Goal: Task Accomplishment & Management: Use online tool/utility

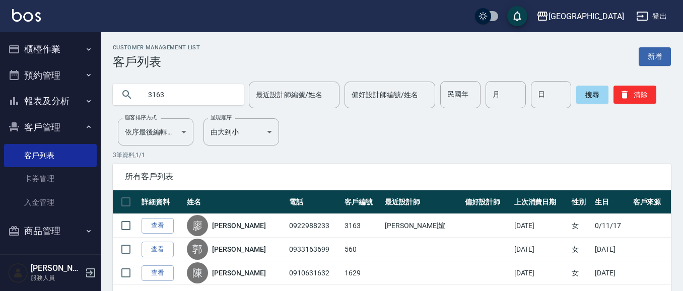
click at [69, 55] on button "櫃檯作業" at bounding box center [50, 49] width 93 height 26
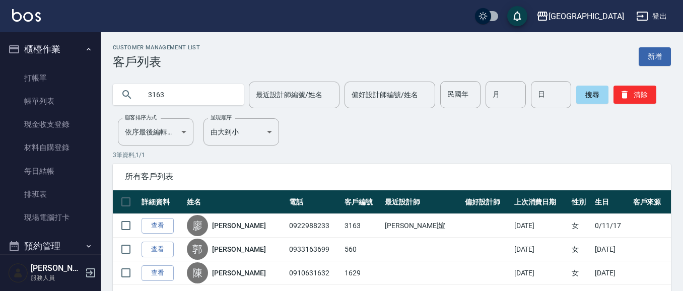
drag, startPoint x: 179, startPoint y: 97, endPoint x: 0, endPoint y: 95, distance: 178.9
click at [0, 102] on div "上越[GEOGRAPHIC_DATA] 登出 櫃檯作業 打帳單 帳單列表 現金收支登錄 材料自購登錄 每日結帳 排班表 現場電腦打卡 預約管理 預約管理 單日…" at bounding box center [341, 166] width 683 height 333
type input "6977"
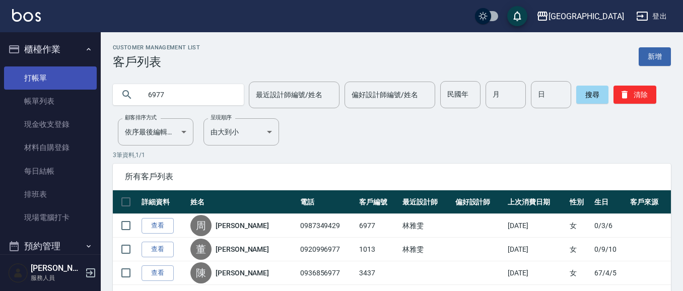
click at [35, 75] on link "打帳單" at bounding box center [50, 78] width 93 height 23
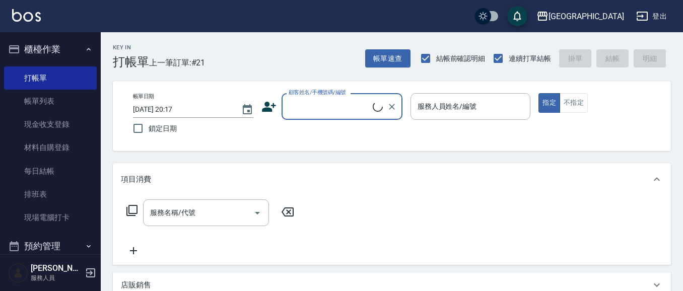
click at [294, 104] on input "顧客姓名/手機號碼/編號" at bounding box center [329, 107] width 87 height 18
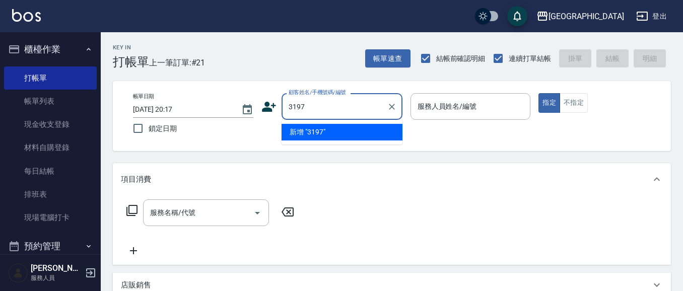
type input "3197"
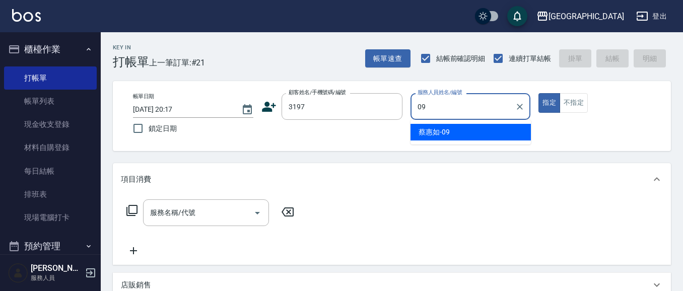
type input "[PERSON_NAME]-09"
type button "true"
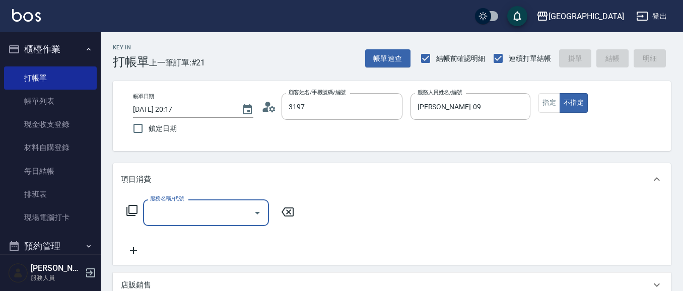
type input "[PERSON_NAME]/0933872572/3197"
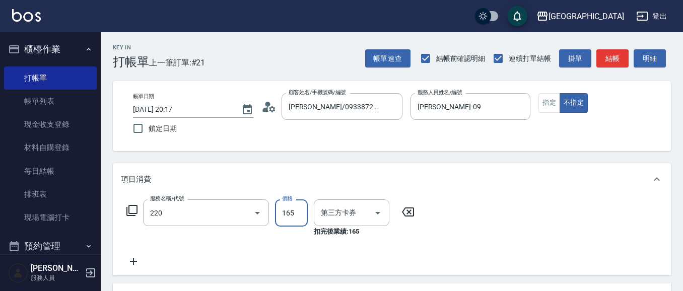
type input "洗髮卡券(165)(220)"
type input "舊有卡券"
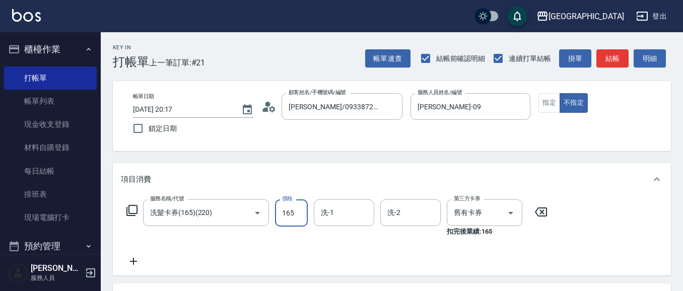
drag, startPoint x: 243, startPoint y: 210, endPoint x: 218, endPoint y: 199, distance: 27.5
click at [243, 210] on icon "Clear" at bounding box center [243, 213] width 10 height 10
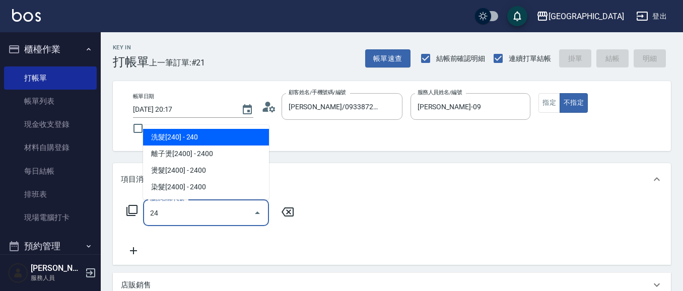
type input "洗髮[240](211)"
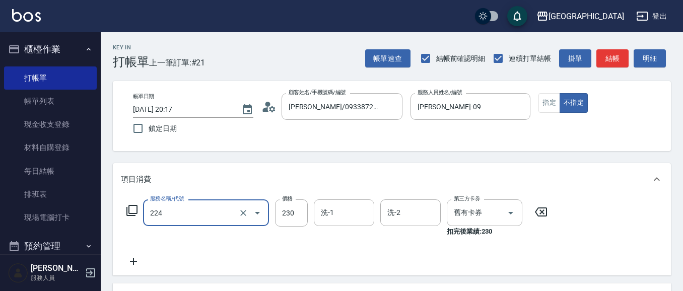
type input "洗髮(卡)230(224)"
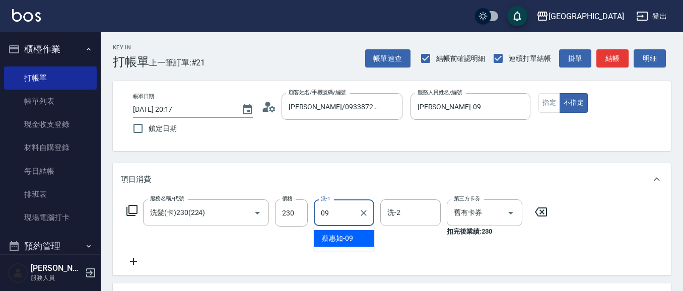
type input "[PERSON_NAME]-09"
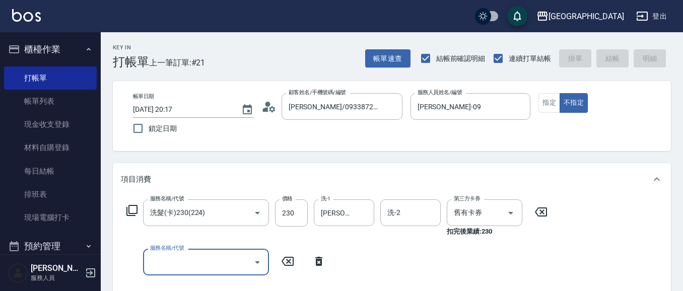
type input "3"
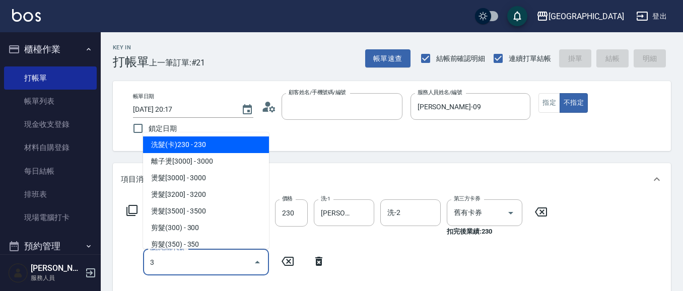
type input "5"
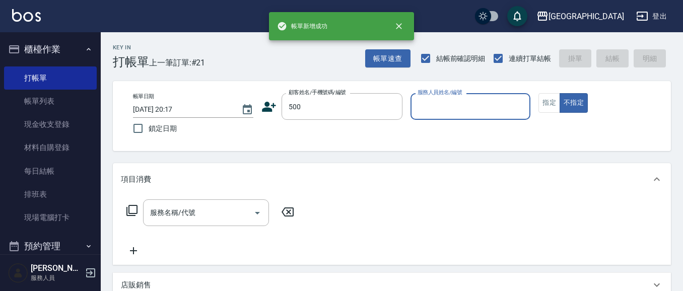
type input "500"
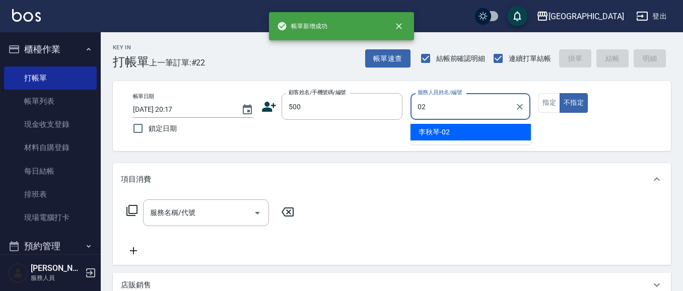
type input "[PERSON_NAME]-02"
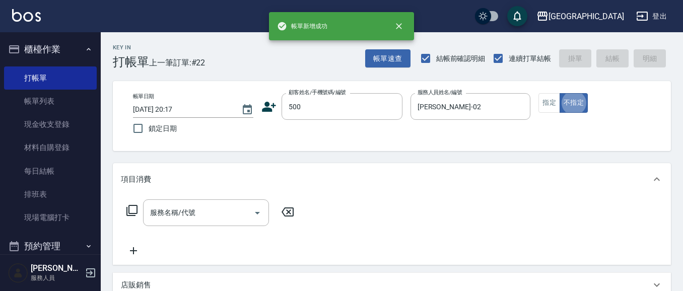
type button "false"
type input "[PERSON_NAME]/0921931375/500"
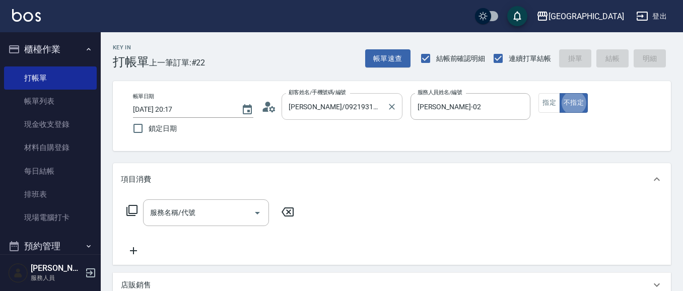
click at [385, 105] on div at bounding box center [391, 106] width 13 height 27
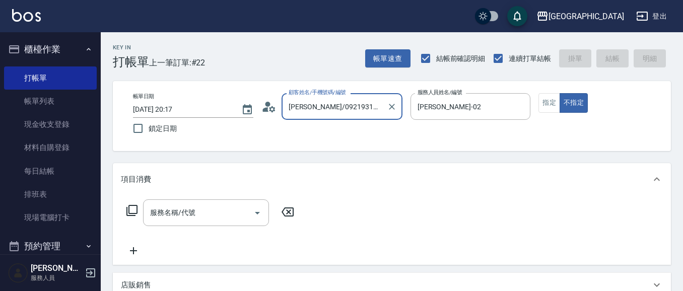
drag, startPoint x: 390, startPoint y: 105, endPoint x: 282, endPoint y: 108, distance: 107.9
click at [282, 108] on div "[PERSON_NAME]/0921931375/500 顧客姓名/手機號碼/編號" at bounding box center [342, 106] width 121 height 27
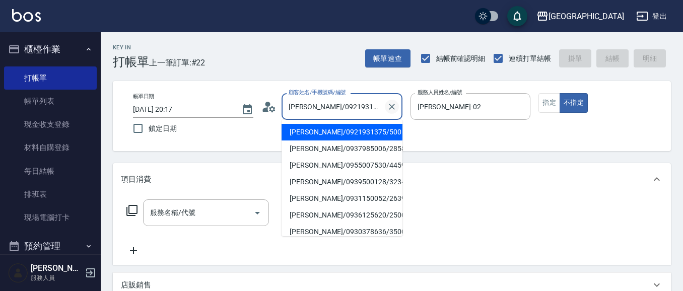
click at [392, 105] on icon "Clear" at bounding box center [392, 107] width 10 height 10
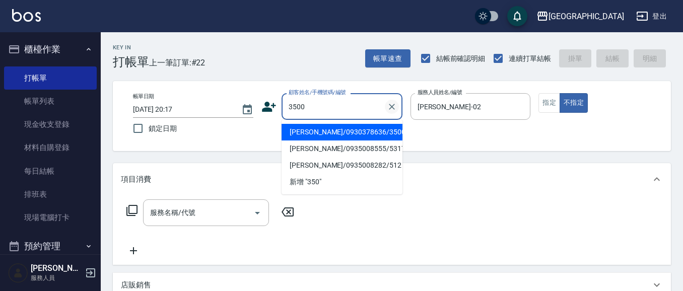
type input "[PERSON_NAME]/0930378636/3500"
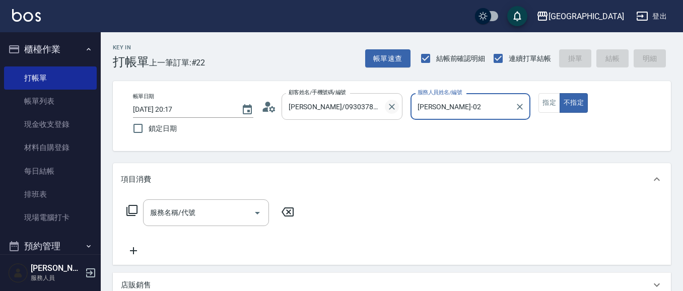
click at [560, 93] on button "不指定" at bounding box center [574, 103] width 28 height 20
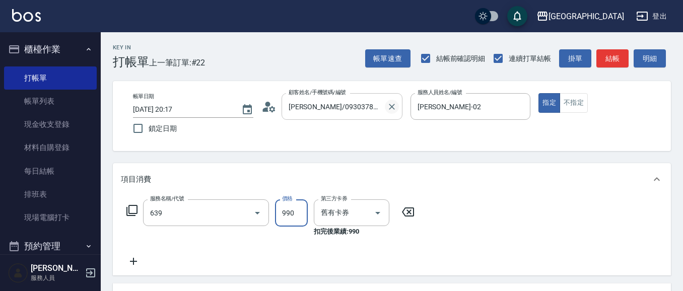
type input "(芙)蘆薈髮膜套卡(自材)(639)"
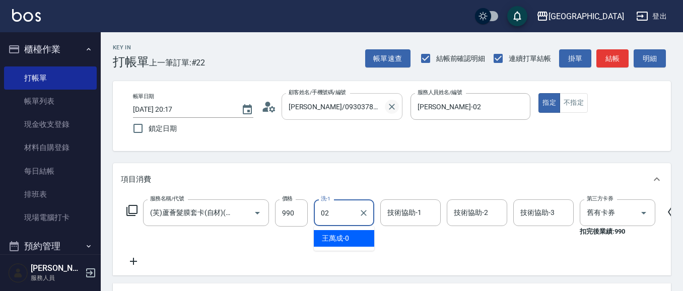
type input "[PERSON_NAME]-02"
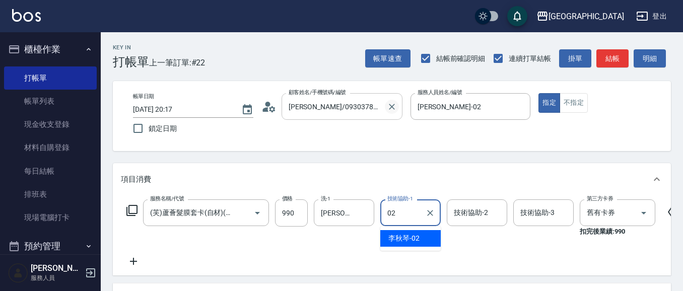
type input "[PERSON_NAME]-02"
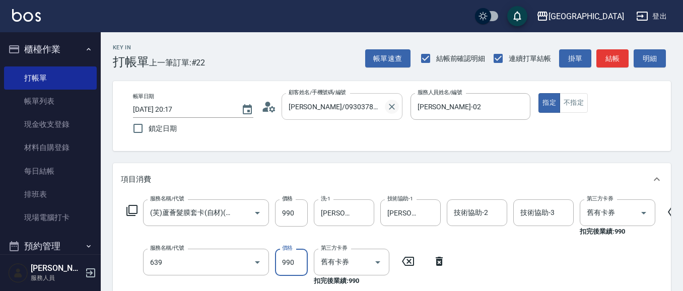
type input "(芙)蘆薈髮膜套卡(自材)(639)"
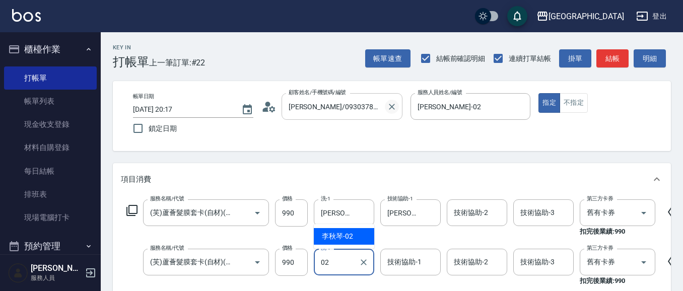
type input "02"
type input "0"
type input "[PERSON_NAME]-02"
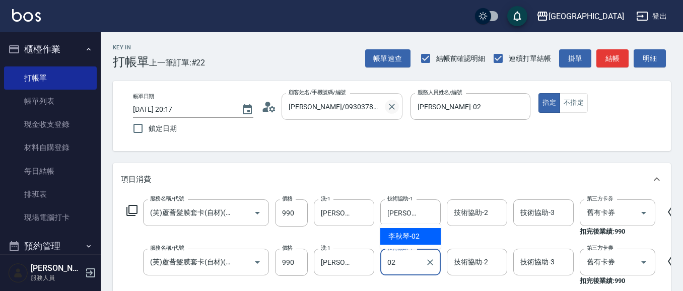
type input "[PERSON_NAME]-02"
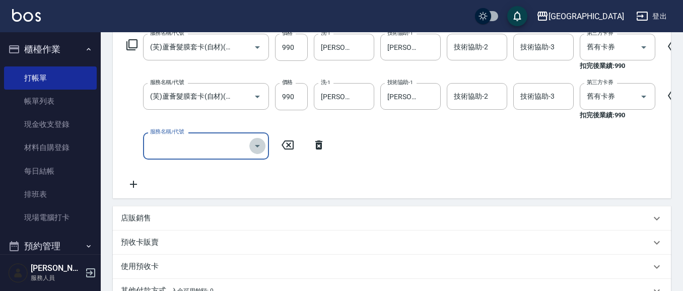
drag, startPoint x: 261, startPoint y: 142, endPoint x: 255, endPoint y: 144, distance: 6.2
click at [261, 143] on icon "Open" at bounding box center [258, 146] width 12 height 12
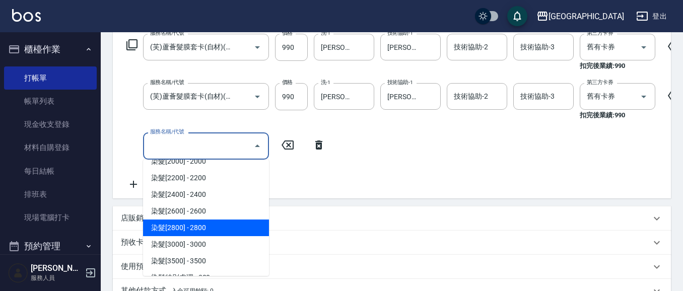
scroll to position [1030, 0]
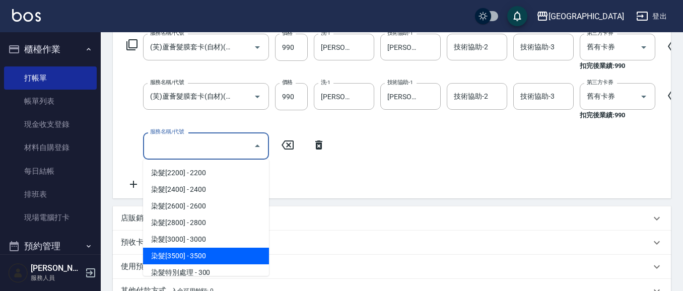
click at [226, 260] on span "染髮[3500] - 3500" at bounding box center [206, 256] width 126 height 17
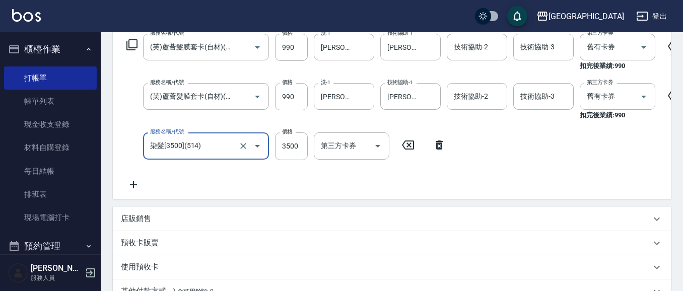
type input "染髮[3500](514)"
click at [296, 147] on input "3500" at bounding box center [291, 146] width 33 height 27
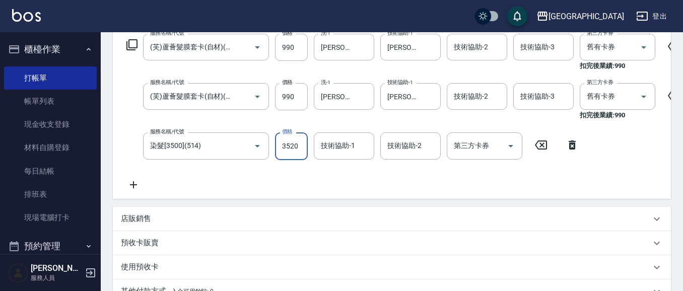
type input "3520"
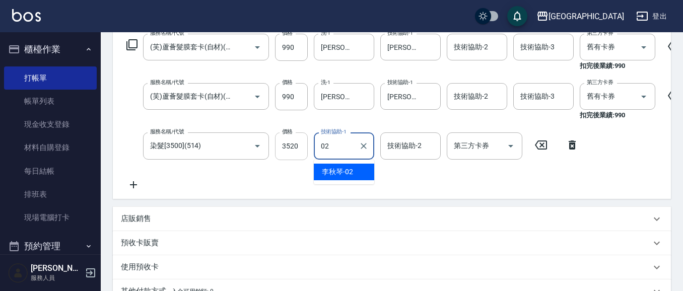
type input "02"
type input "0"
type input "[PERSON_NAME]-02"
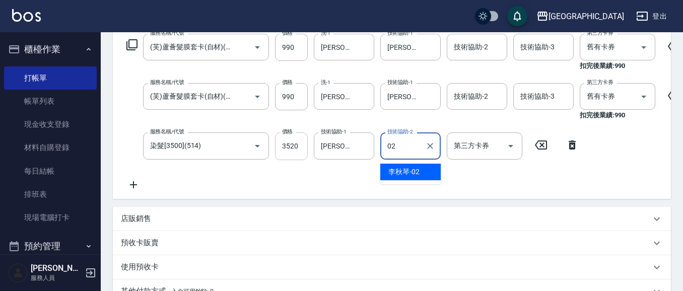
type input "[PERSON_NAME]-02"
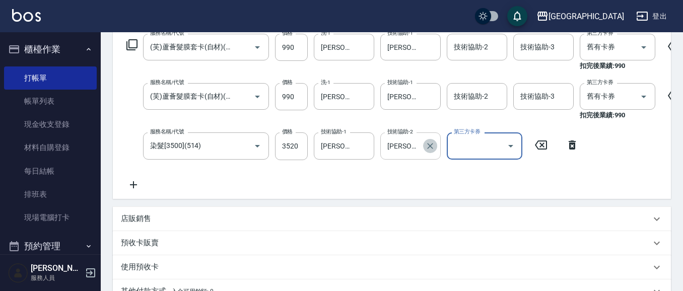
click at [432, 151] on button "Clear" at bounding box center [430, 146] width 14 height 14
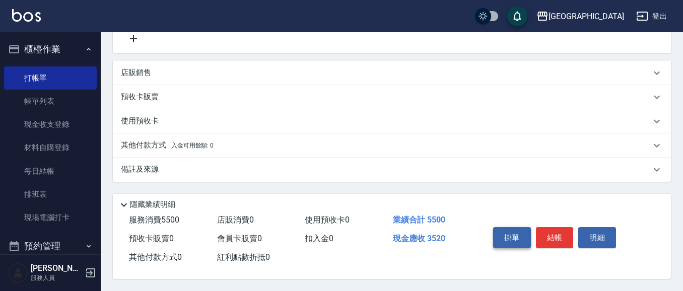
scroll to position [166, 0]
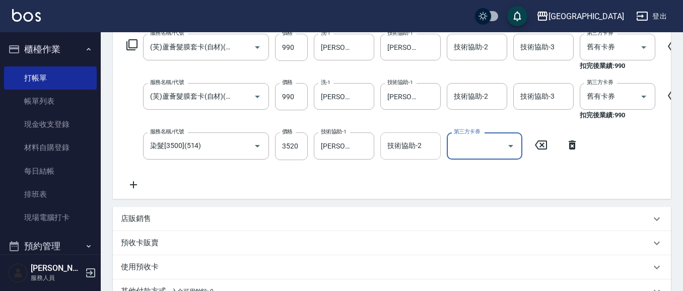
type input "[DATE] 20:18"
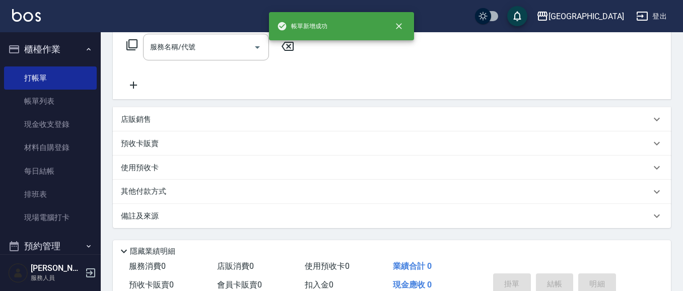
scroll to position [0, 0]
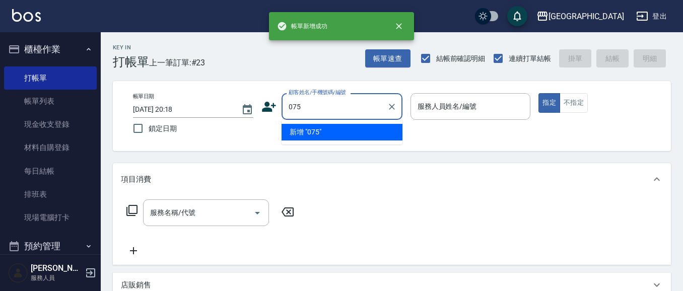
type input "075"
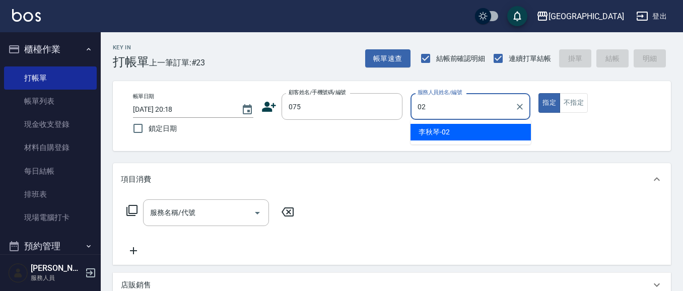
type input "[PERSON_NAME]-02"
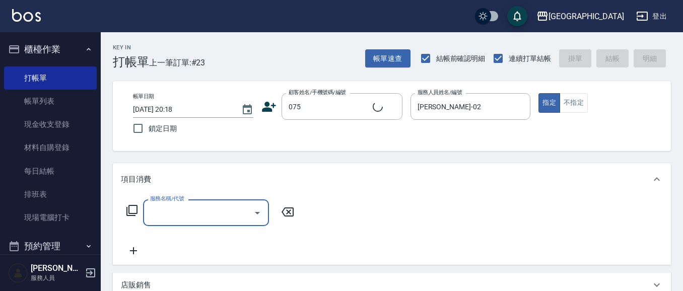
type input "[PERSON_NAME]/0935159728/075"
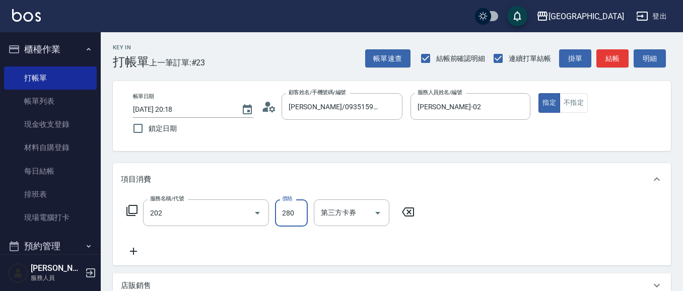
type input "洗髮[280](202)"
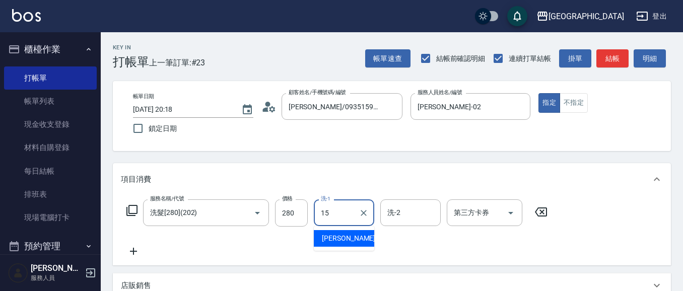
type input "[PERSON_NAME]-15"
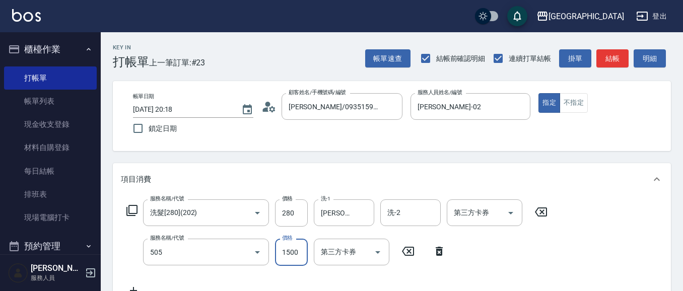
type input "染髮[1500](505)"
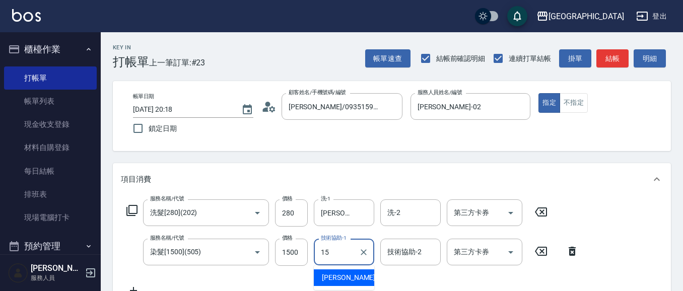
type input "[PERSON_NAME]-15"
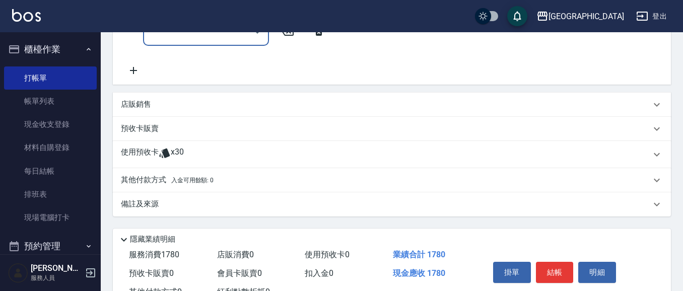
scroll to position [67, 0]
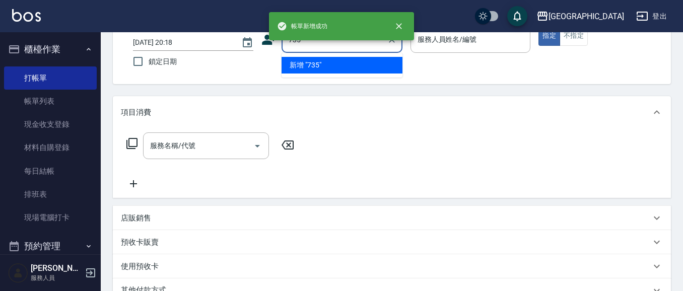
type input "735"
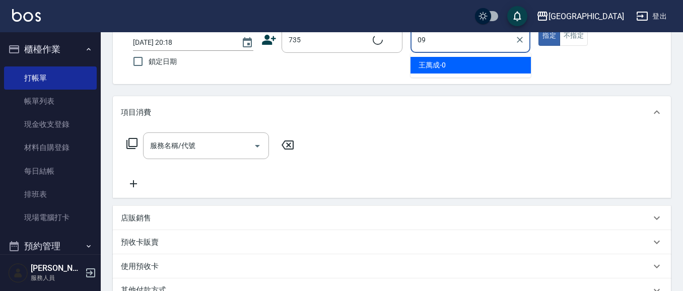
type input "099"
type input "[PERSON_NAME]/ 0958338986/735"
type input "[PERSON_NAME]-09"
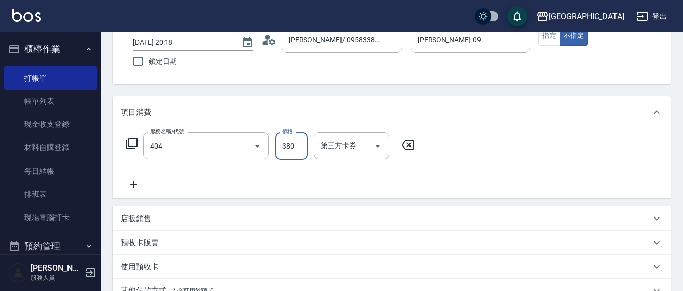
type input "剪髮(380)(404)"
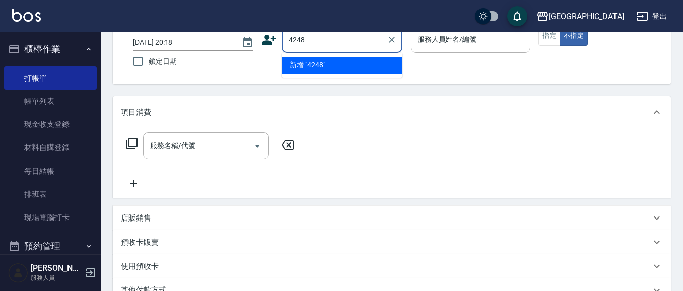
type input "4248"
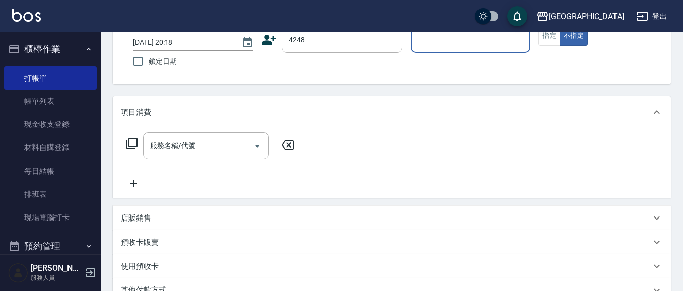
type input "0"
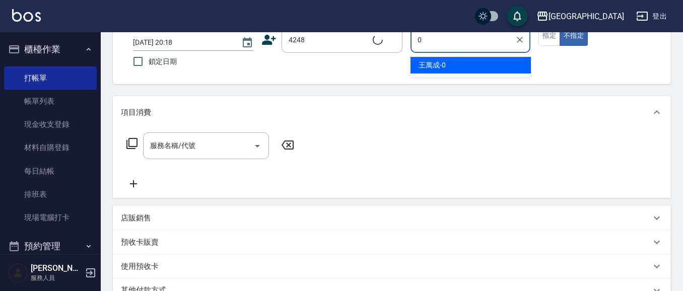
type input "[PERSON_NAME]/0921610202/4248"
type input "[PERSON_NAME]-09"
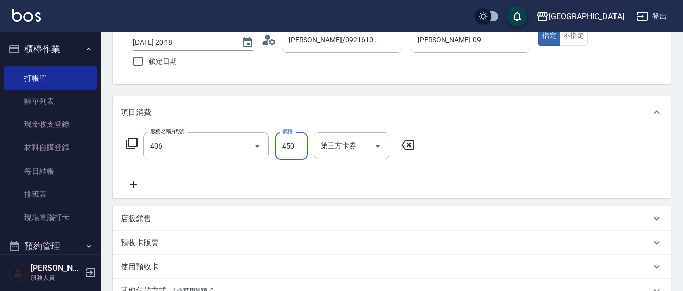
type input "剪髮(450)(406)"
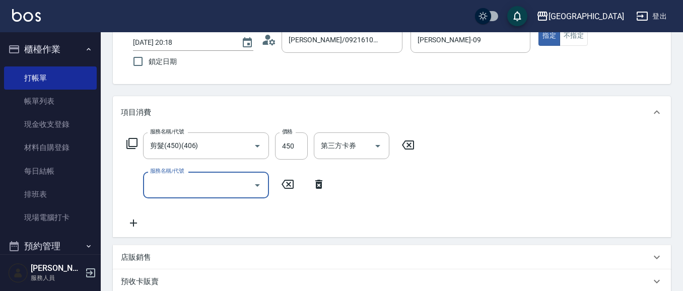
type input "[DATE] 20:19"
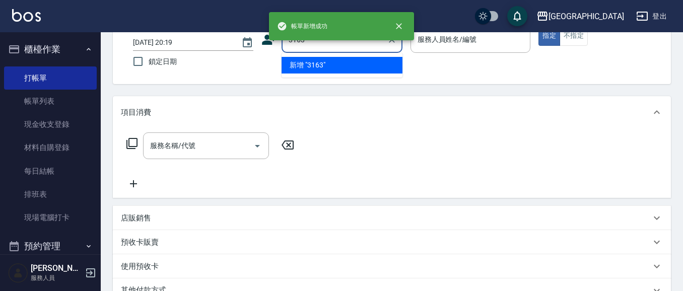
type input "3163"
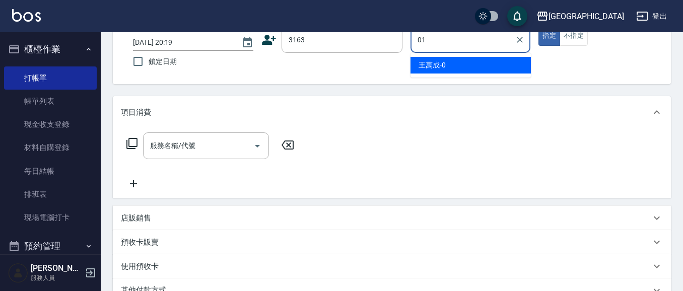
type input "01"
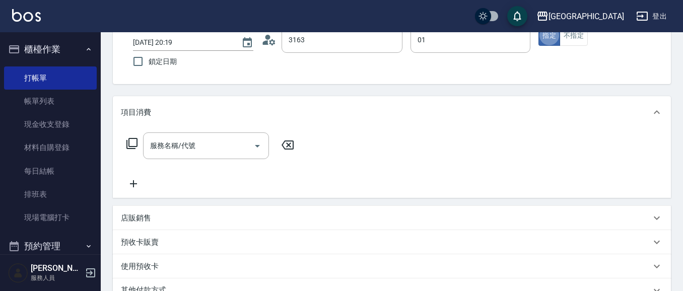
type input "[PERSON_NAME]/0922988233/3163"
type input "[PERSON_NAME]-01"
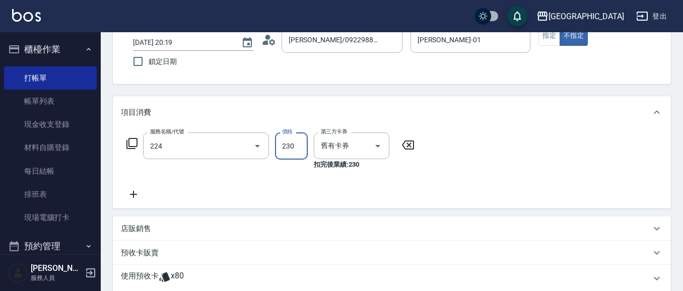
type input "洗髮(卡)230(224)"
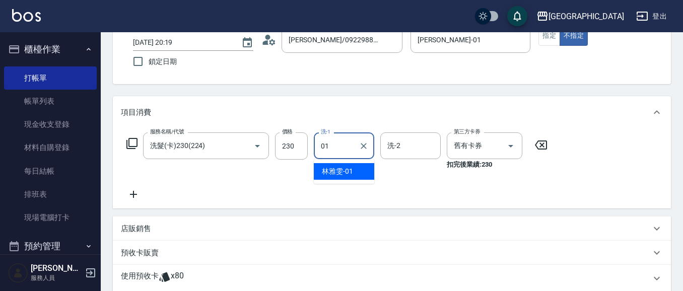
type input "[PERSON_NAME]-01"
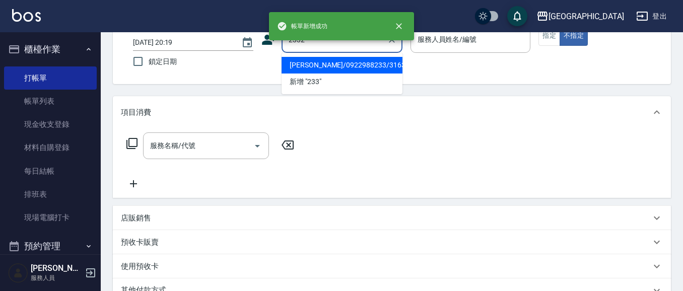
type input "2332"
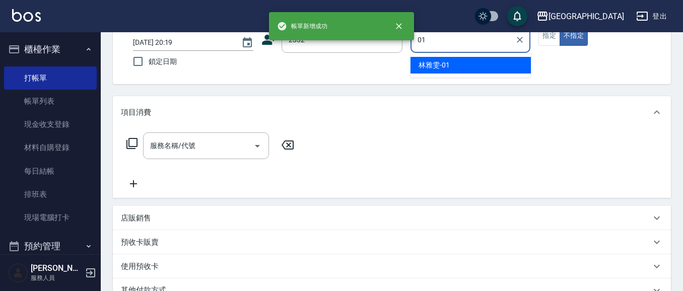
type input "[PERSON_NAME]-01"
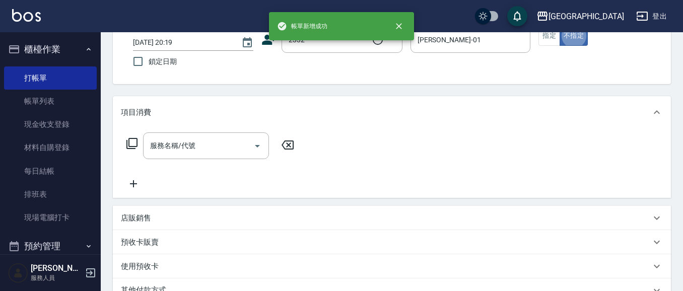
type input "江美麗/0921429788/2332"
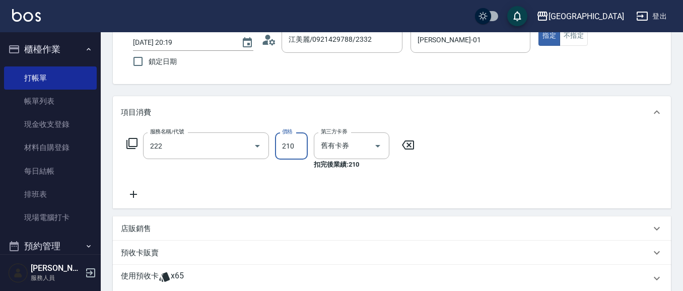
type input "洗髮卡券[210](222)"
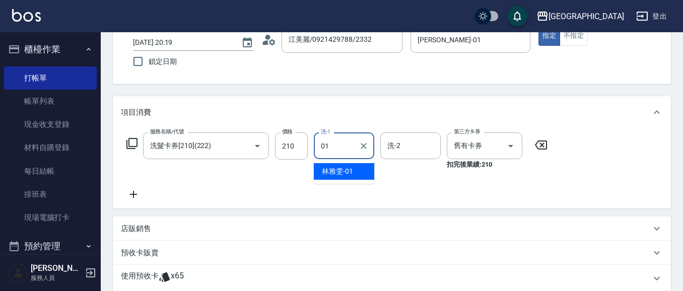
type input "[PERSON_NAME]-01"
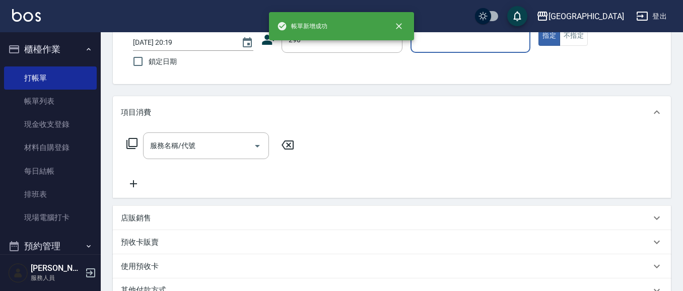
type input "290"
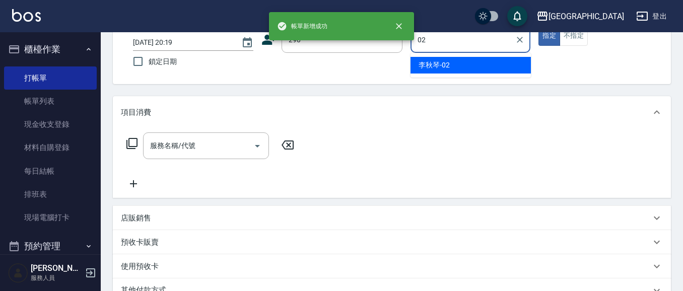
type input "[PERSON_NAME]-02"
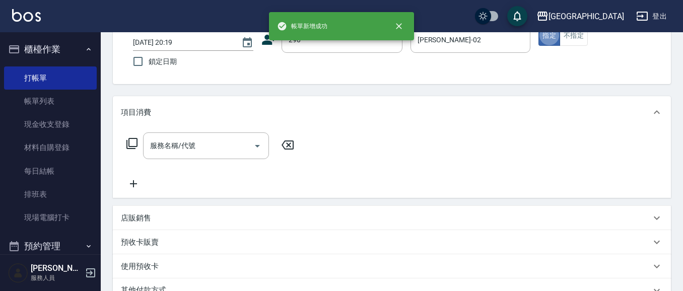
type input "[PERSON_NAME]/0989688802/290"
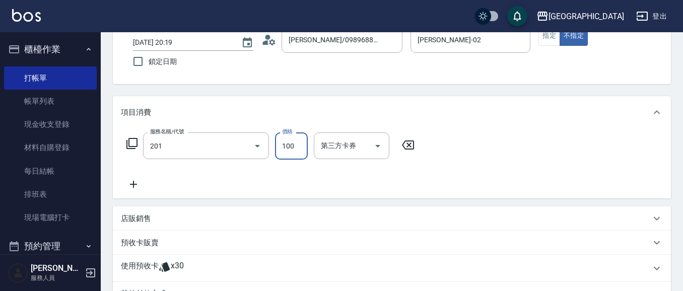
type input "洗髮[100](201)"
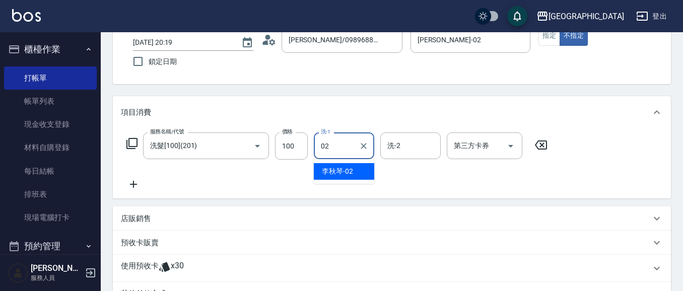
type input "[PERSON_NAME]-02"
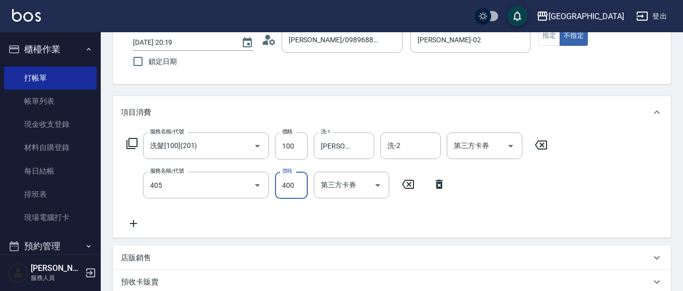
type input "剪髮(400)(405)"
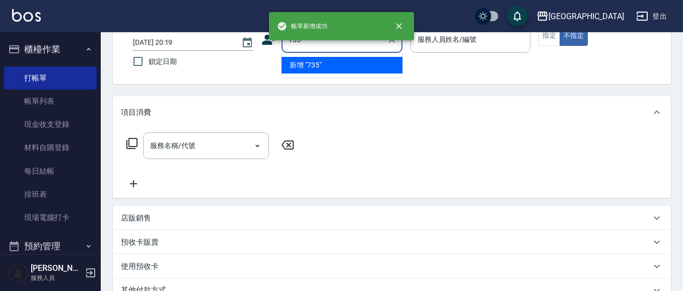
type input "735"
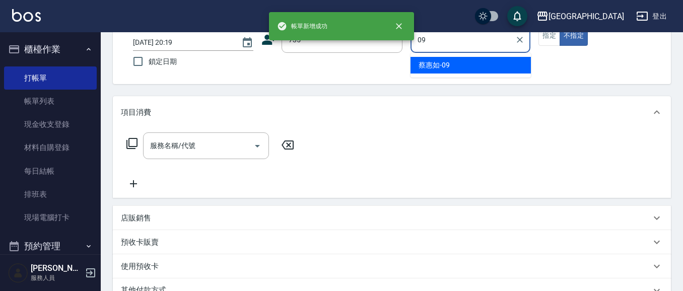
type input "[PERSON_NAME]-09"
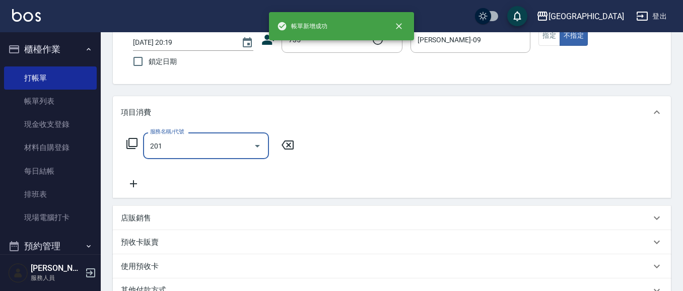
type input "201"
type input "[PERSON_NAME]/ 0958338986/735"
type input "洗髮[100](201)"
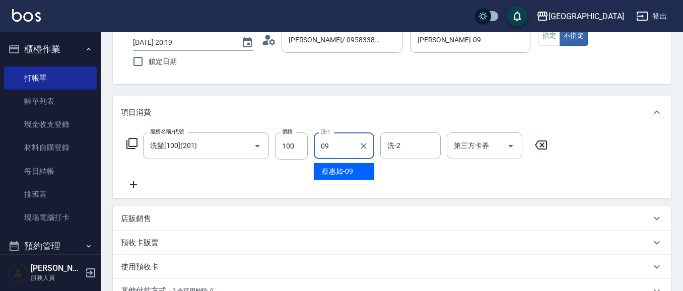
type input "[PERSON_NAME]-09"
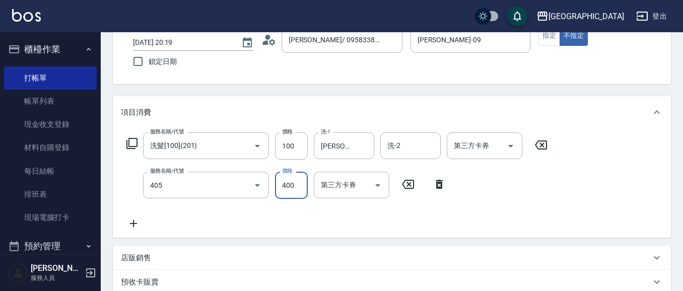
type input "剪髮(400)(405)"
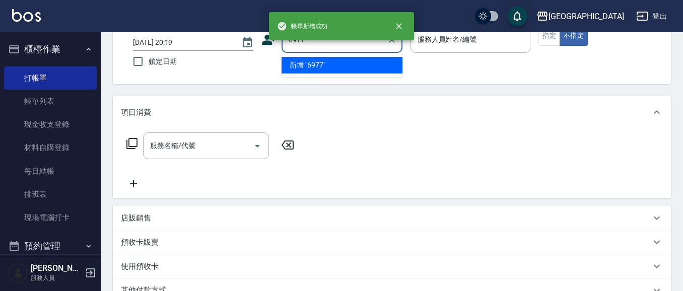
type input "6977"
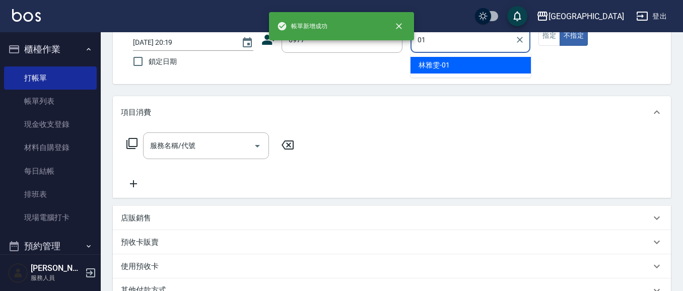
type input "[PERSON_NAME]-01"
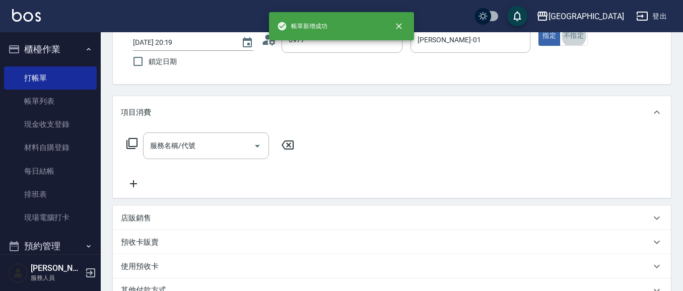
type input "[PERSON_NAME]/0987349429/6977"
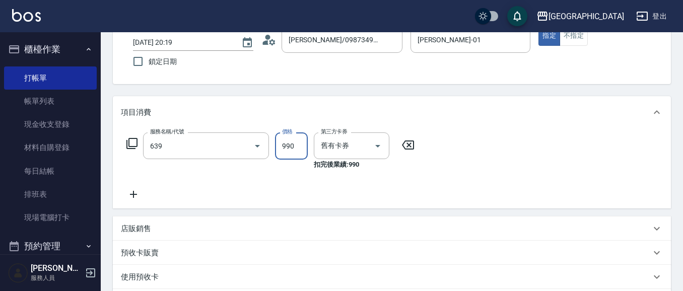
type input "(芙)蘆薈髮膜套卡(自材)(639)"
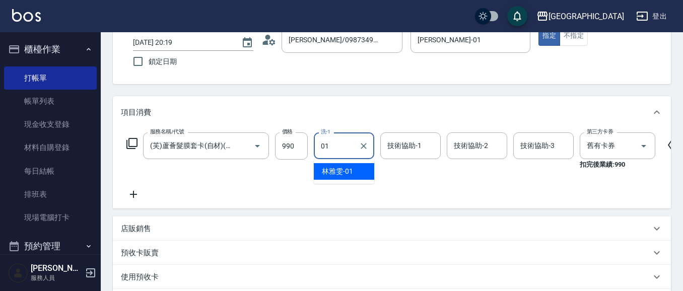
type input "[PERSON_NAME]-01"
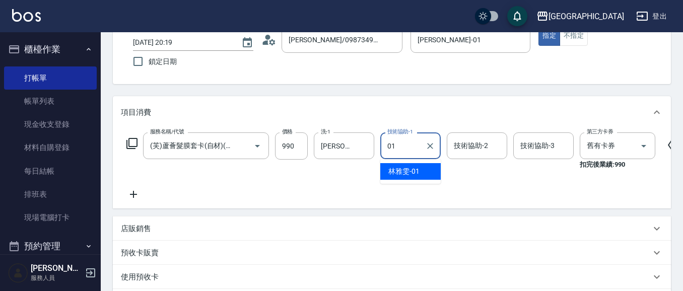
type input "[PERSON_NAME]-01"
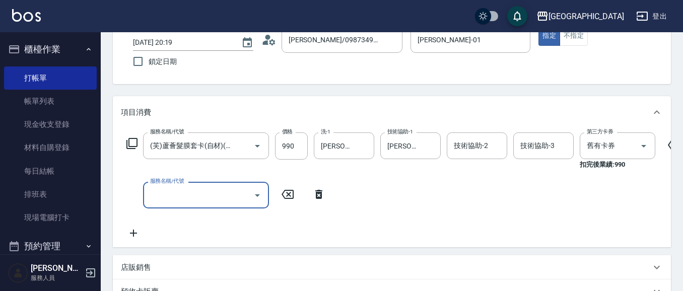
scroll to position [0, 0]
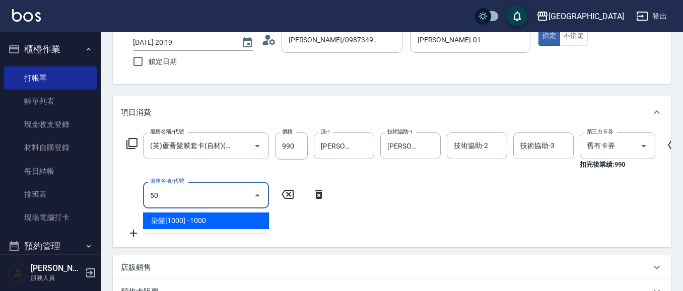
type input "5"
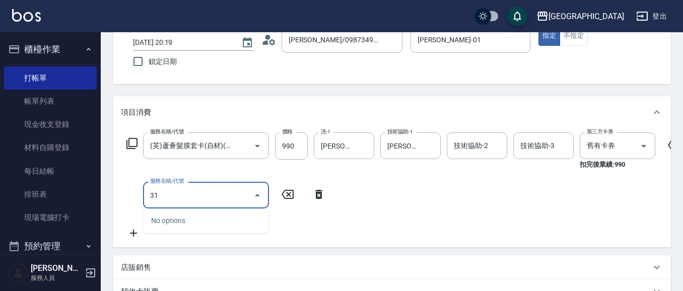
type input "314"
type input "燙髮[1500](311)"
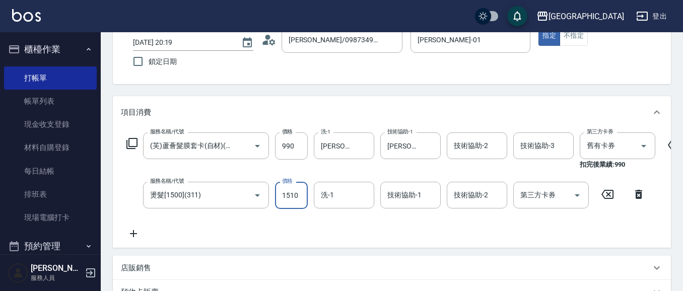
type input "1510"
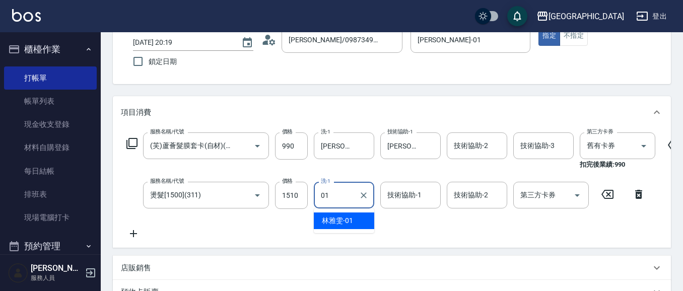
type input "[PERSON_NAME]-01"
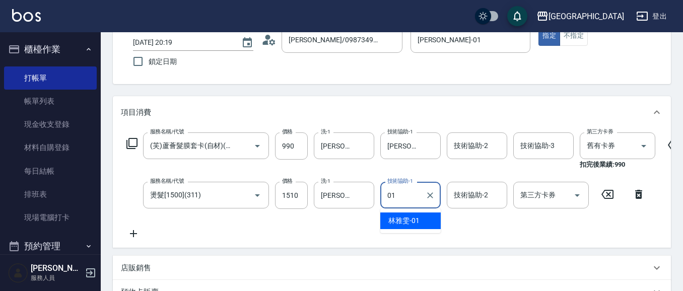
type input "[PERSON_NAME]-01"
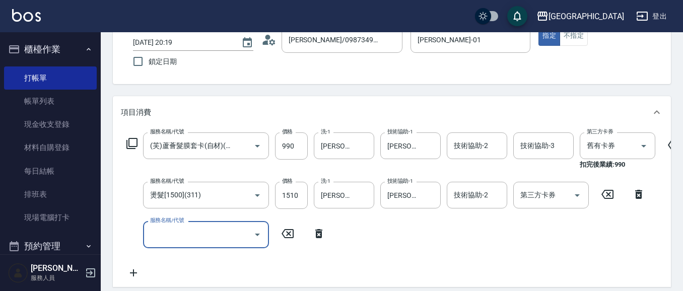
type input "[DATE] 20:20"
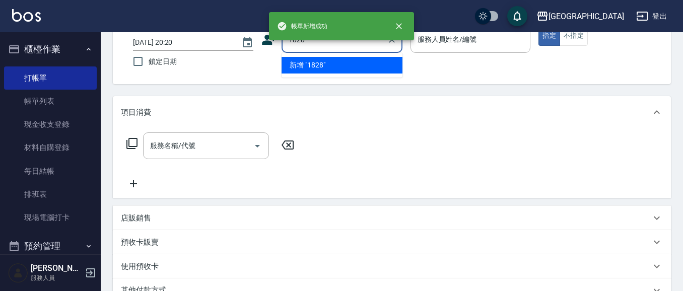
type input "1828"
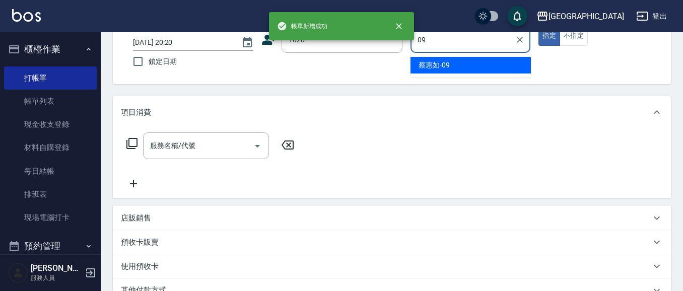
type input "[PERSON_NAME]-09"
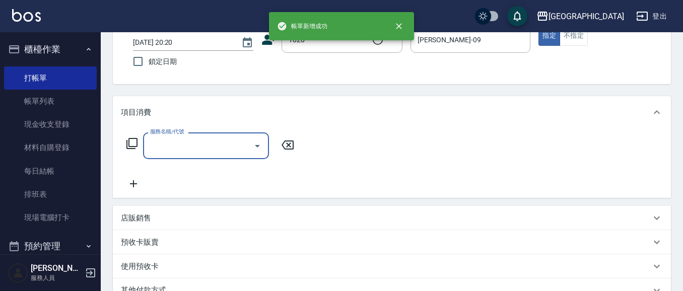
type input "[PERSON_NAME]/0938009127/1828"
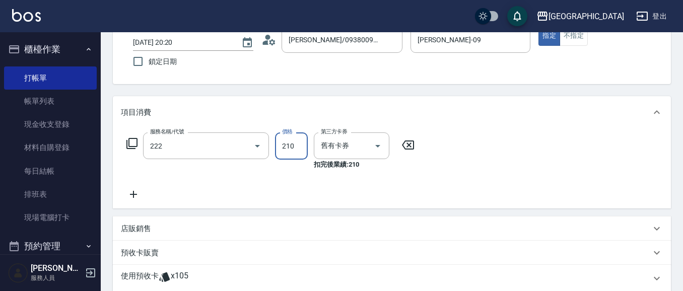
type input "洗髮卡券[210](222)"
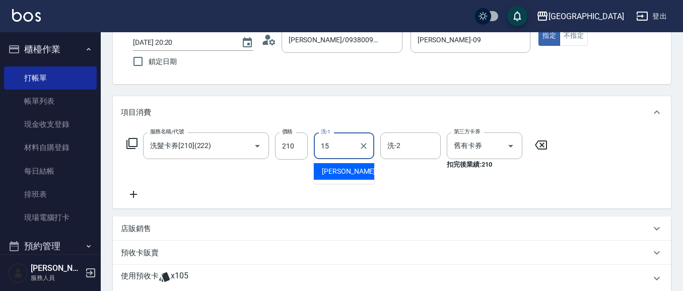
type input "[PERSON_NAME]-15"
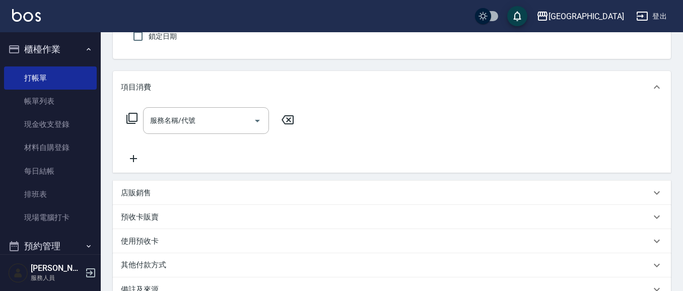
scroll to position [111, 0]
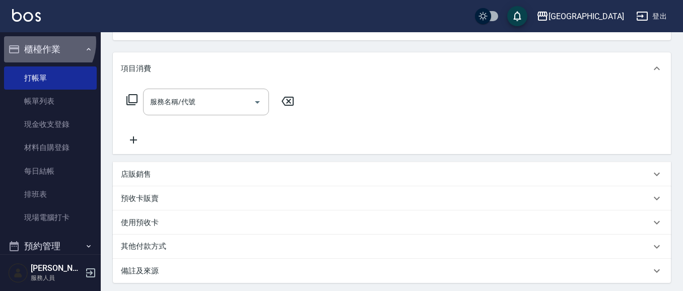
click at [43, 46] on button "櫃檯作業" at bounding box center [50, 49] width 93 height 26
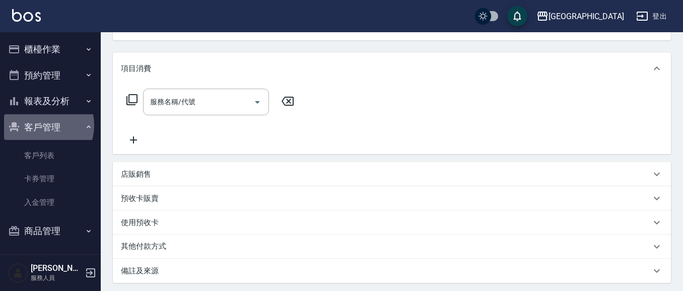
drag, startPoint x: 39, startPoint y: 125, endPoint x: 39, endPoint y: 105, distance: 20.2
click at [39, 121] on button "客戶管理" at bounding box center [50, 127] width 93 height 26
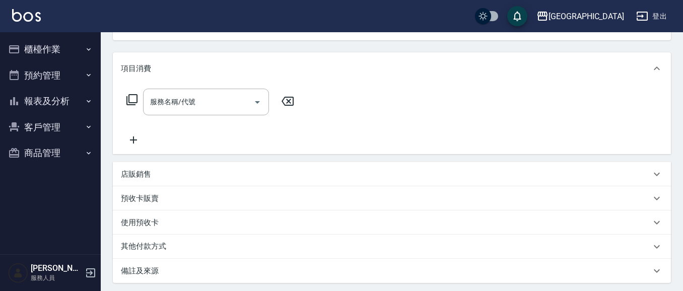
click at [40, 100] on button "報表及分析" at bounding box center [50, 101] width 93 height 26
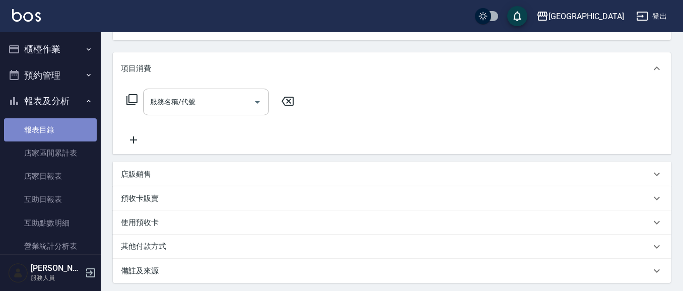
click at [58, 133] on link "報表目錄" at bounding box center [50, 129] width 93 height 23
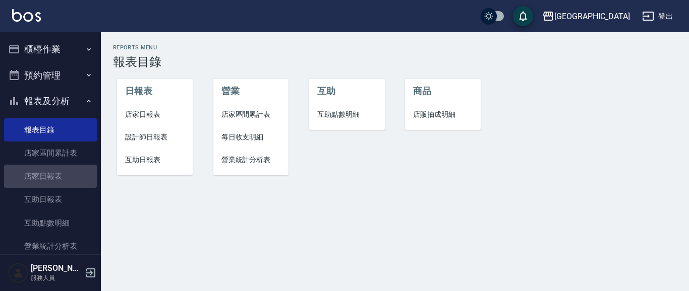
drag, startPoint x: 51, startPoint y: 178, endPoint x: 111, endPoint y: 178, distance: 59.5
click at [52, 177] on link "店家日報表" at bounding box center [50, 176] width 93 height 23
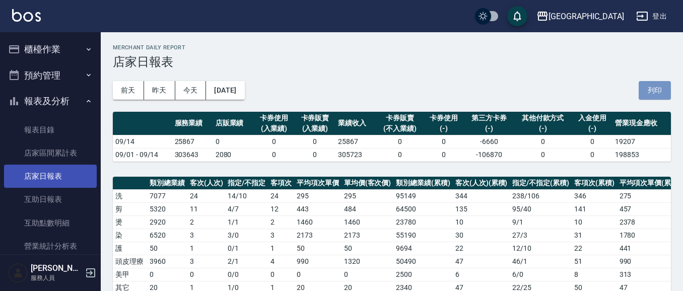
drag, startPoint x: 655, startPoint y: 88, endPoint x: 81, endPoint y: 177, distance: 580.9
click at [656, 88] on button "列印" at bounding box center [655, 90] width 32 height 19
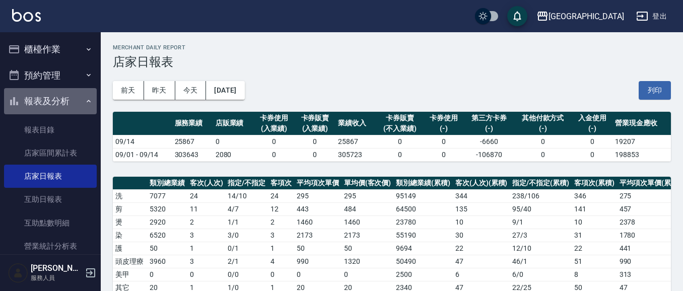
click at [52, 104] on button "報表及分析" at bounding box center [50, 101] width 93 height 26
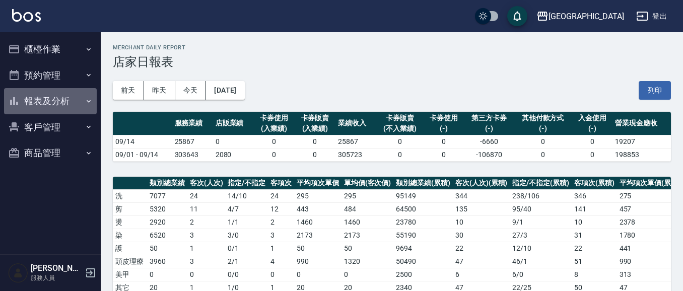
click at [51, 102] on button "報表及分析" at bounding box center [50, 101] width 93 height 26
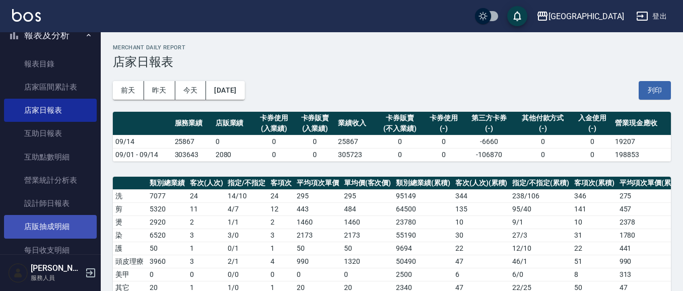
scroll to position [67, 0]
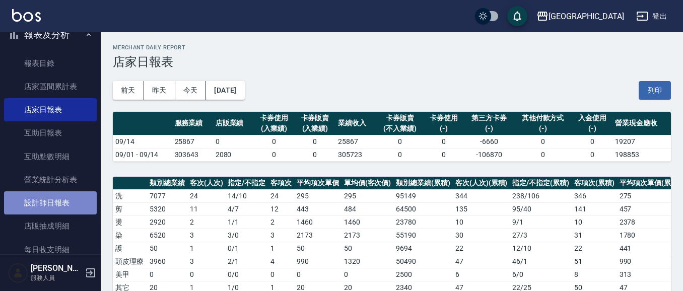
click at [68, 203] on link "設計師日報表" at bounding box center [50, 203] width 93 height 23
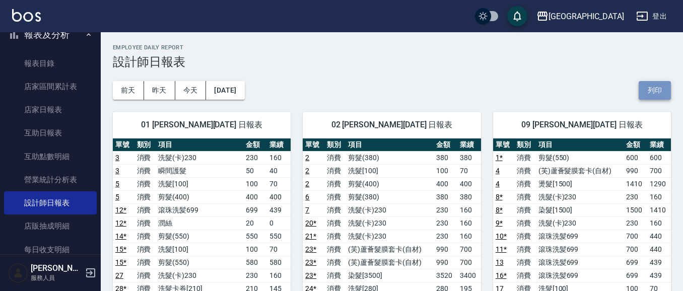
click at [655, 92] on button "列印" at bounding box center [655, 90] width 32 height 19
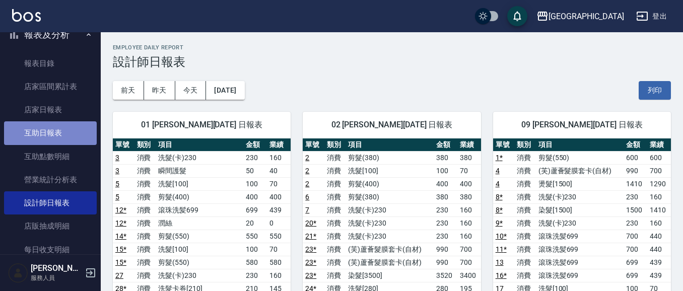
click at [76, 137] on link "互助日報表" at bounding box center [50, 132] width 93 height 23
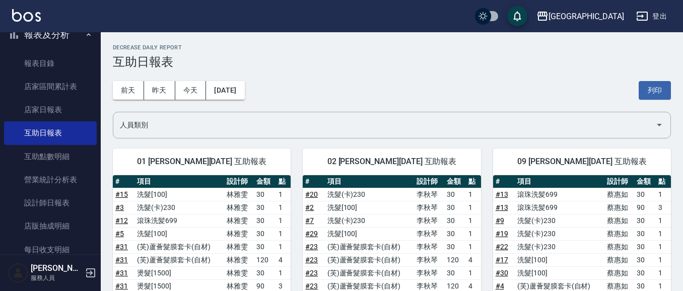
drag, startPoint x: 647, startPoint y: 94, endPoint x: 95, endPoint y: 233, distance: 569.3
click at [647, 94] on button "列印" at bounding box center [655, 90] width 32 height 19
